Goal: Information Seeking & Learning: Learn about a topic

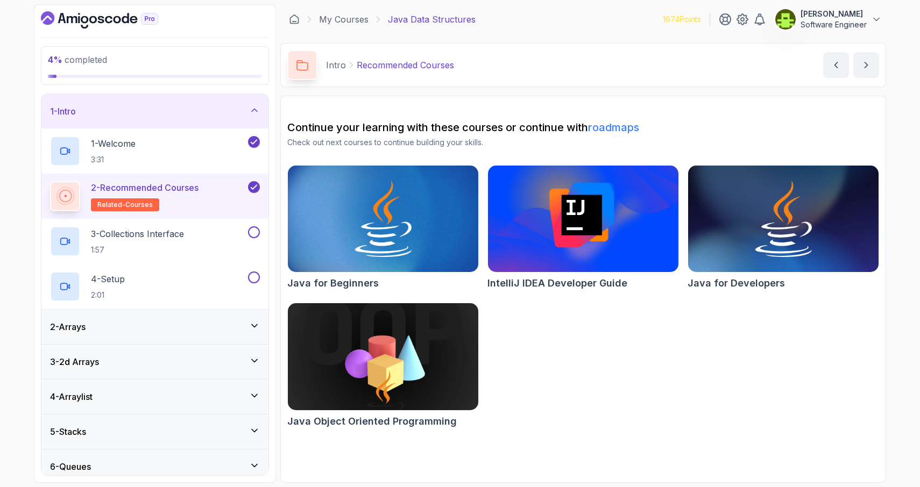
click at [255, 324] on icon at bounding box center [254, 326] width 11 height 11
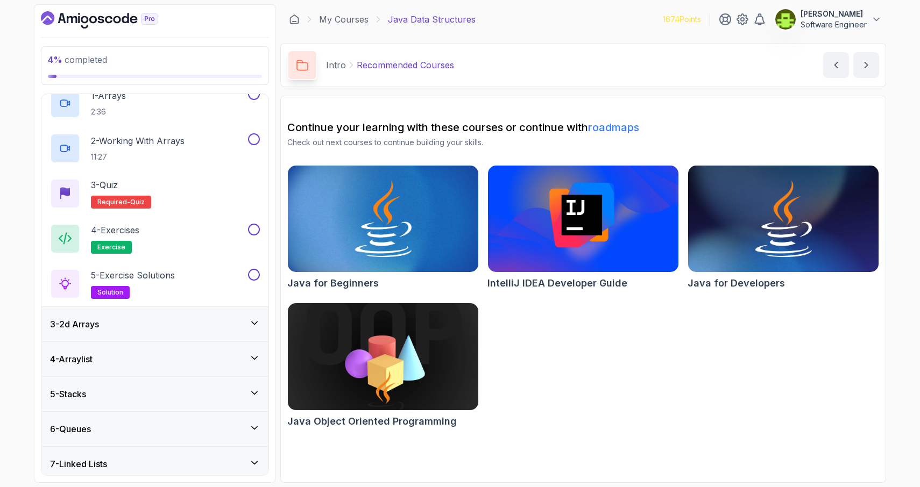
scroll to position [97, 0]
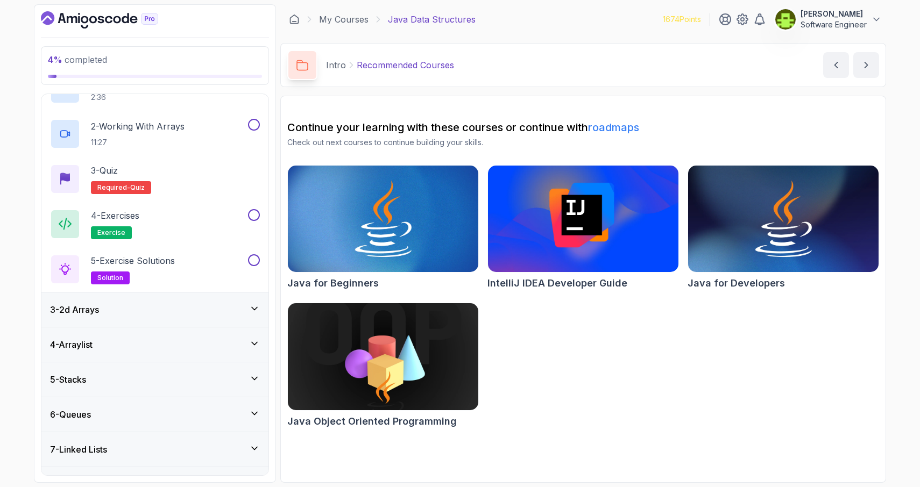
click at [255, 310] on icon at bounding box center [254, 308] width 11 height 11
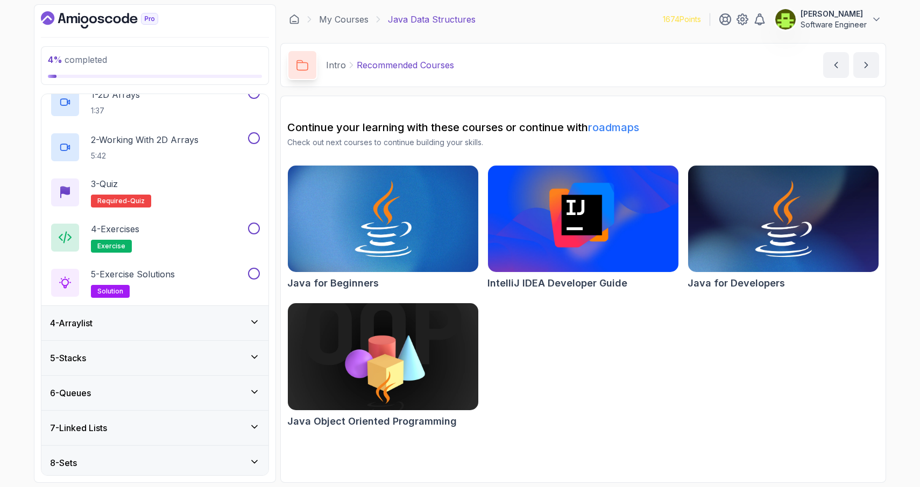
scroll to position [123, 0]
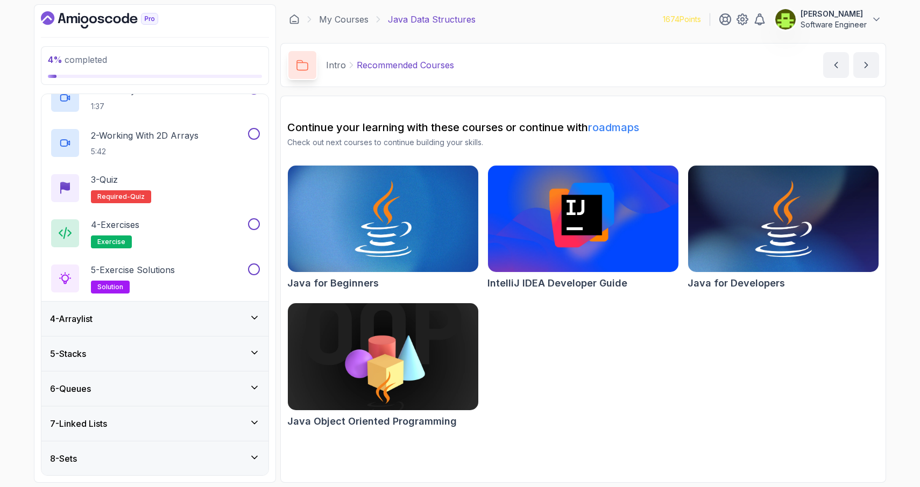
click at [253, 321] on icon at bounding box center [254, 317] width 11 height 11
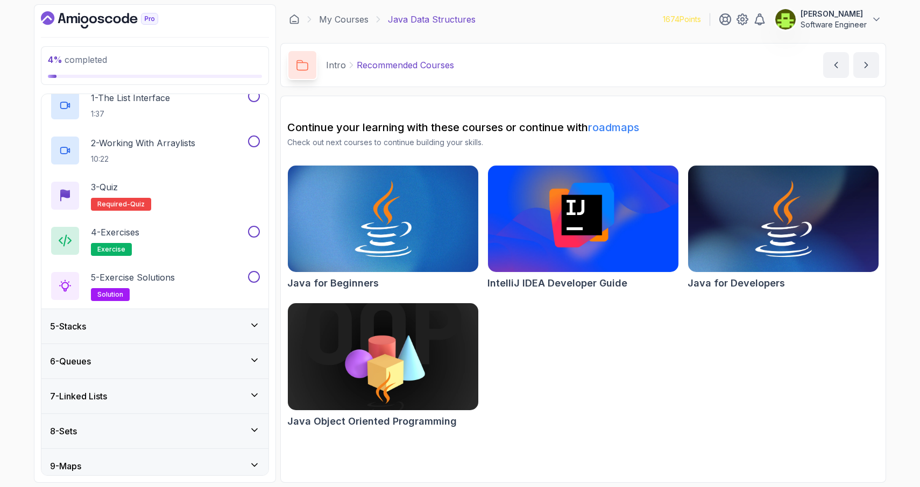
scroll to position [152, 0]
click at [255, 326] on icon at bounding box center [254, 323] width 11 height 11
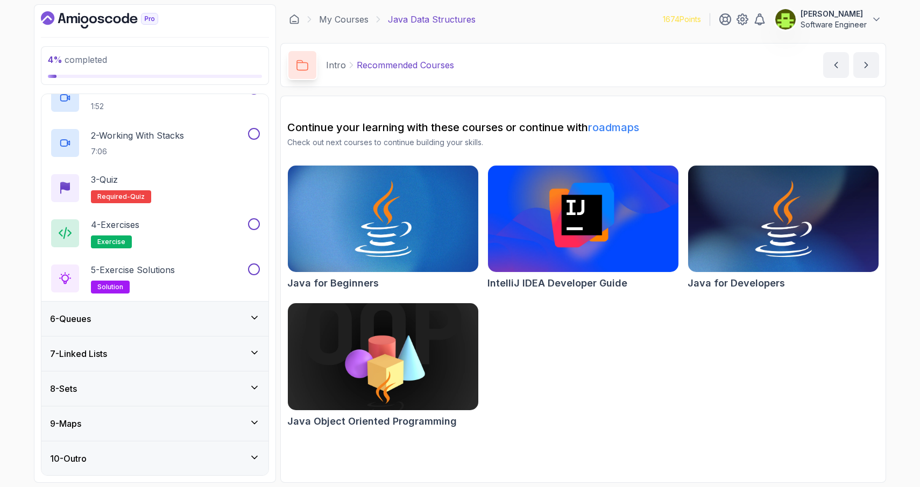
scroll to position [0, 0]
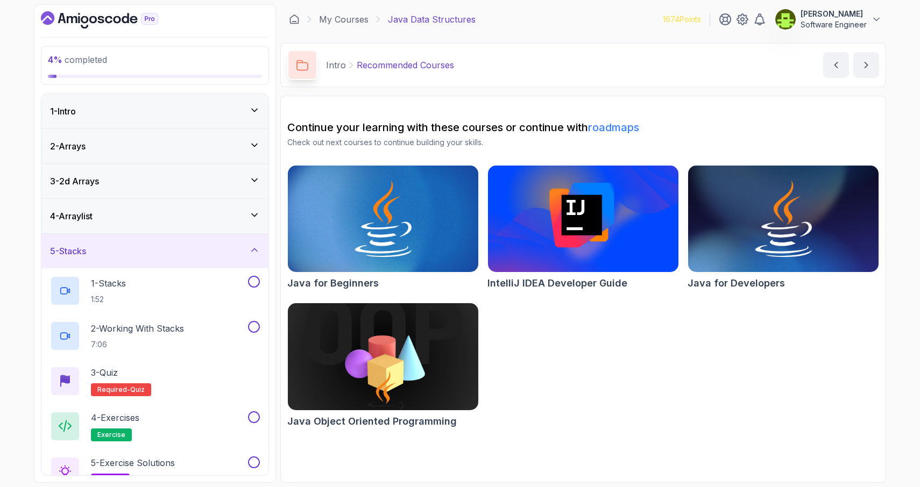
click at [257, 111] on icon at bounding box center [254, 110] width 11 height 11
